Goal: Task Accomplishment & Management: Manage account settings

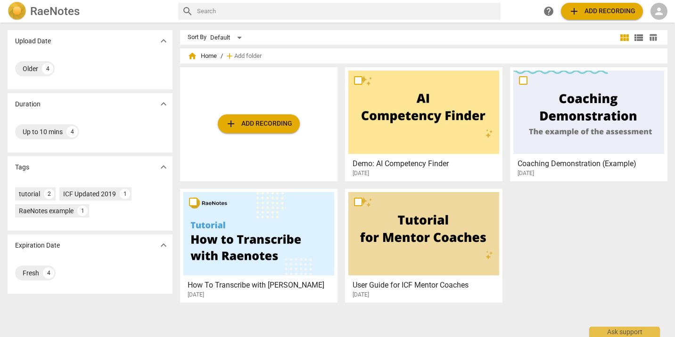
click at [660, 10] on span "person" at bounding box center [658, 11] width 11 height 11
click at [654, 21] on li "Login" at bounding box center [651, 22] width 34 height 23
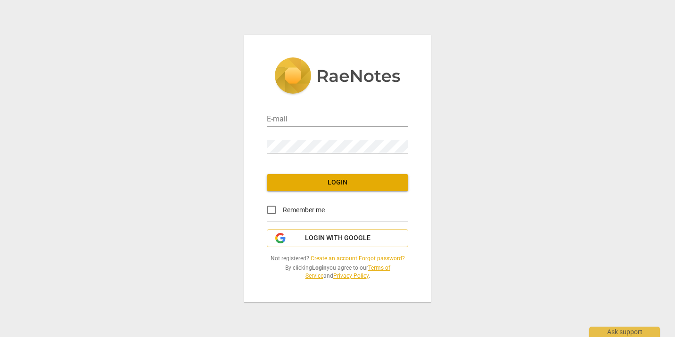
type input "[PERSON_NAME][EMAIL_ADDRESS][DOMAIN_NAME]"
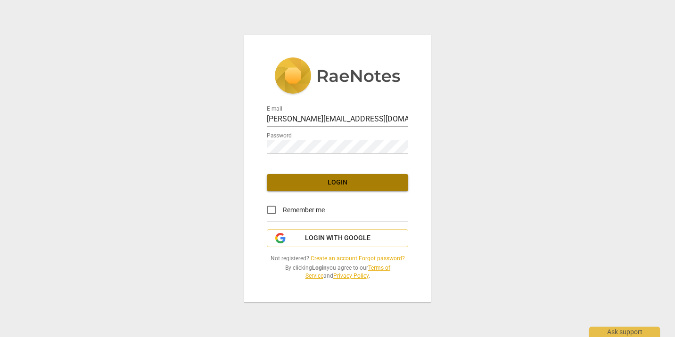
click at [341, 184] on span "Login" at bounding box center [337, 182] width 126 height 9
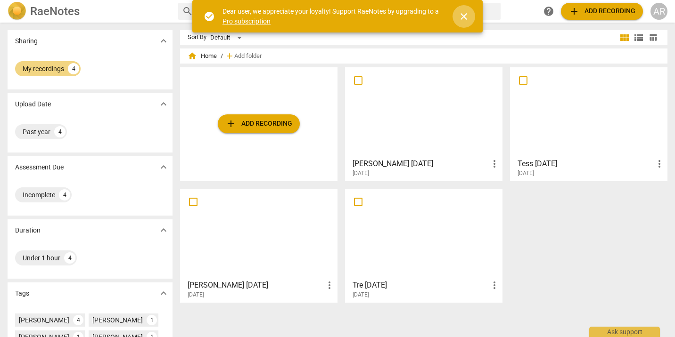
click at [464, 18] on span "close" at bounding box center [463, 16] width 11 height 11
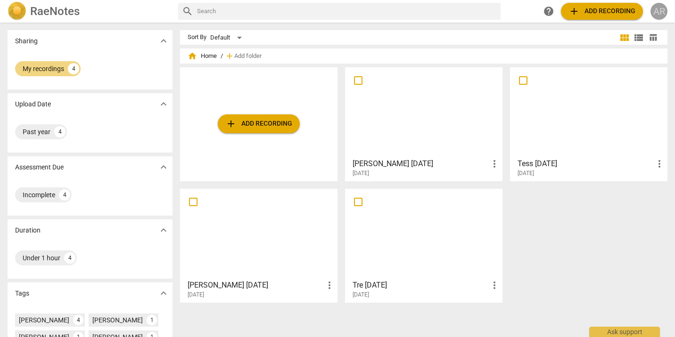
click at [661, 9] on div "AR" at bounding box center [658, 11] width 17 height 17
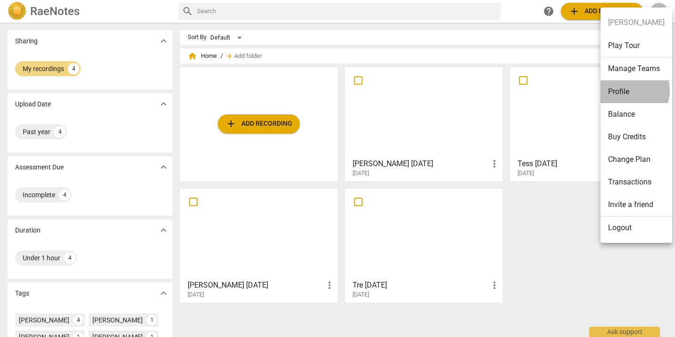
click at [624, 90] on li "Profile" at bounding box center [636, 92] width 72 height 23
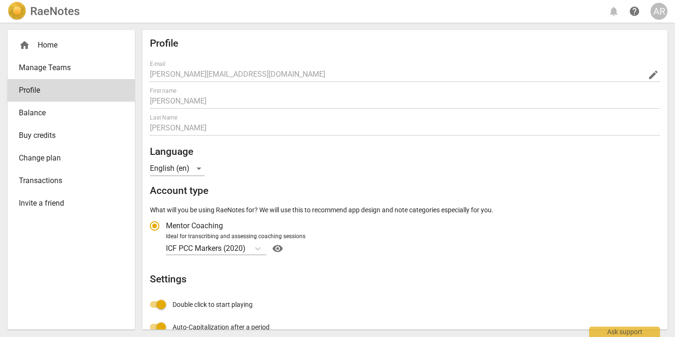
radio input "false"
click at [659, 13] on div "AR" at bounding box center [658, 11] width 17 height 17
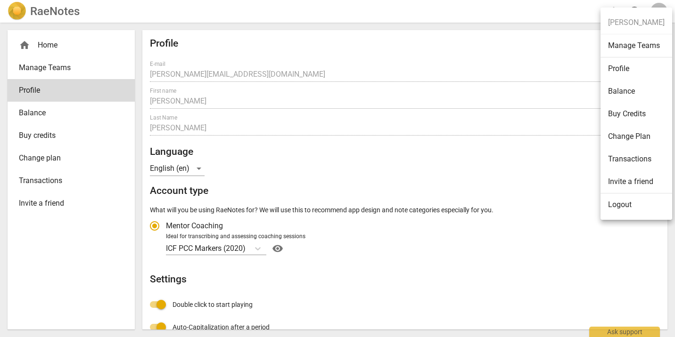
click at [624, 94] on li "Balance" at bounding box center [636, 91] width 72 height 23
